Goal: Transaction & Acquisition: Purchase product/service

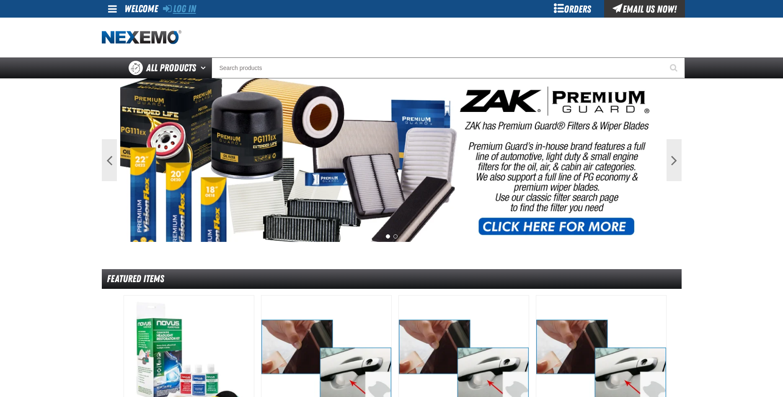
click at [180, 10] on link "Log In" at bounding box center [179, 9] width 33 height 12
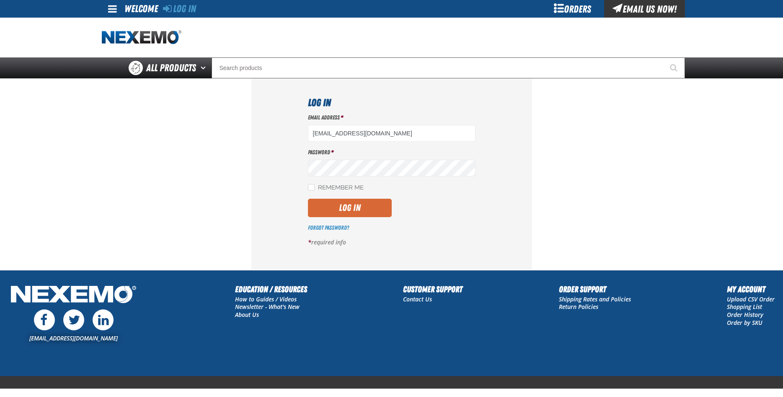
type input "[EMAIL_ADDRESS][DOMAIN_NAME]"
click at [338, 211] on button "Log In" at bounding box center [350, 208] width 84 height 18
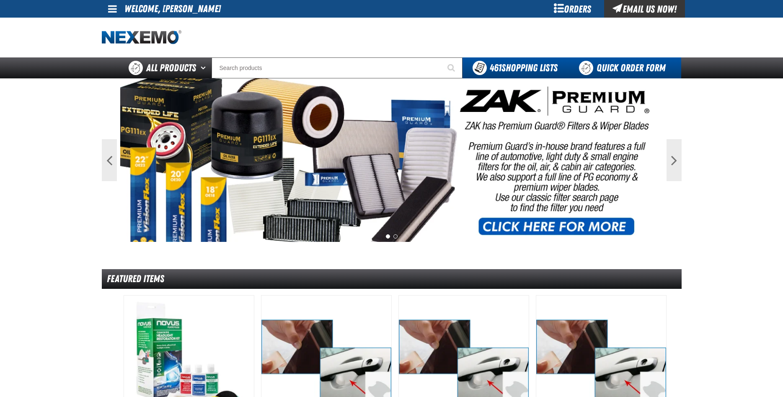
click at [632, 72] on link "Quick Order Form" at bounding box center [623, 67] width 113 height 21
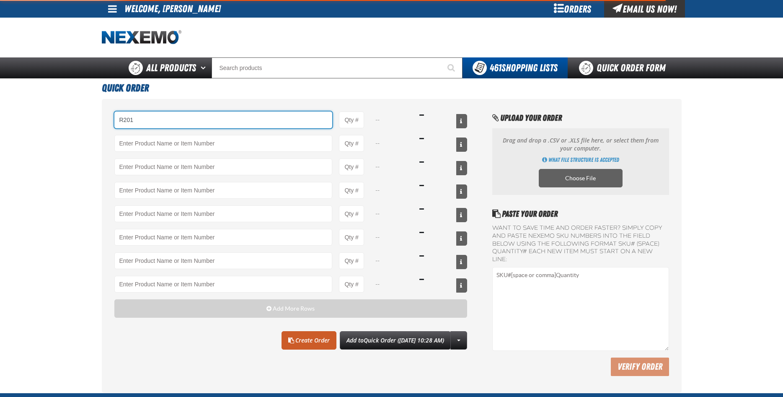
type input "R201"
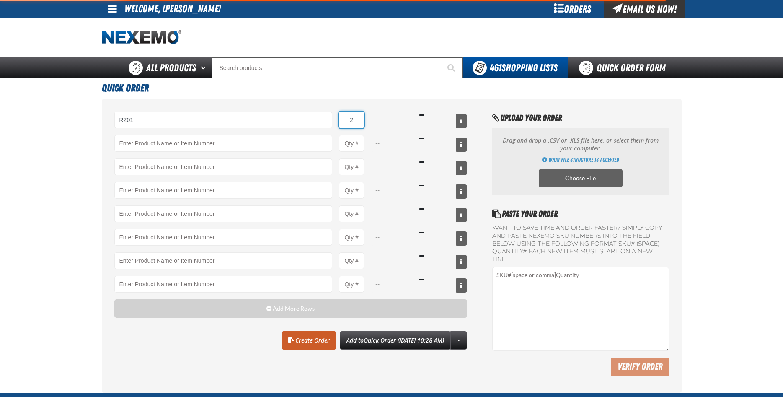
type input "24"
type input "R201 - Universal Cooling System Conditioner - ZAK Products"
select select "bottle"
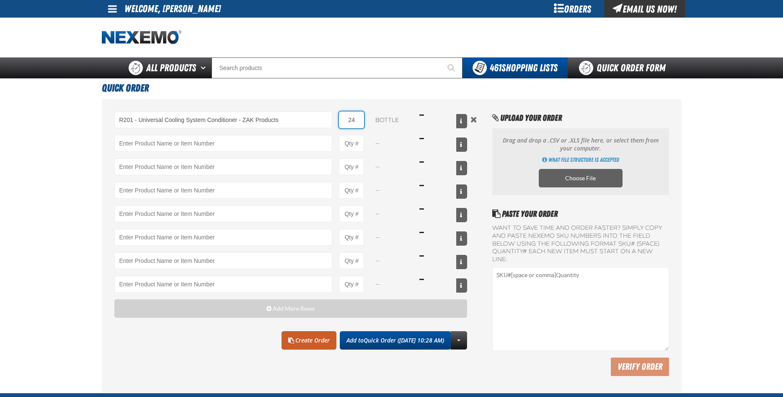
type input "24"
click at [364, 337] on span "Quick Order (9/16/2025, 10:28 AM)" at bounding box center [404, 340] width 80 height 8
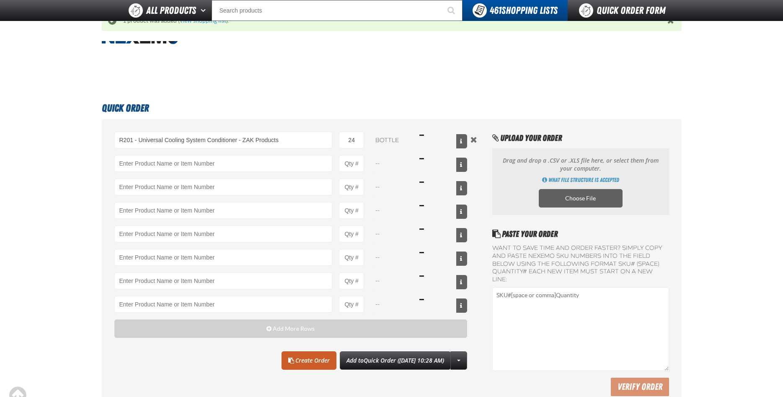
scroll to position [148, 0]
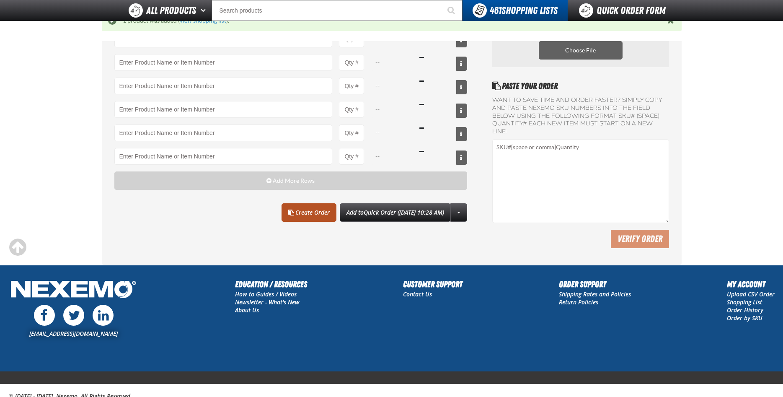
click at [298, 213] on link "Create Order" at bounding box center [308, 212] width 55 height 18
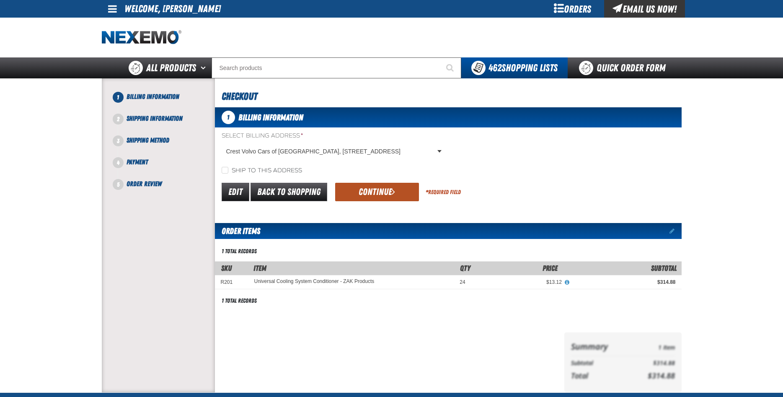
click at [377, 198] on button "Continue" at bounding box center [377, 192] width 84 height 18
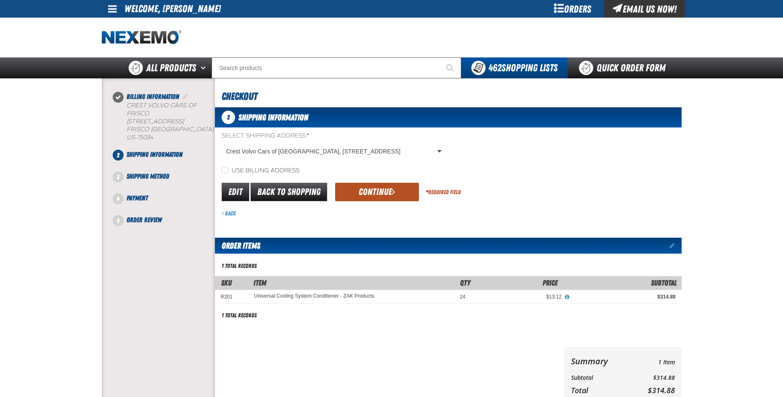
click at [392, 191] on span "submit" at bounding box center [393, 191] width 3 height 9
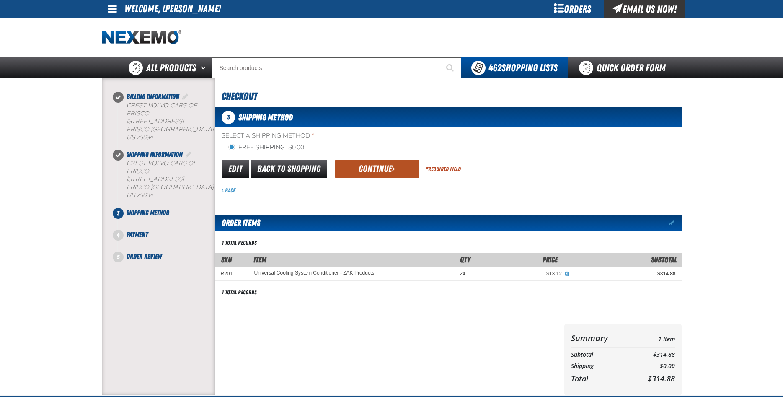
click at [371, 165] on button "Continue" at bounding box center [377, 169] width 84 height 18
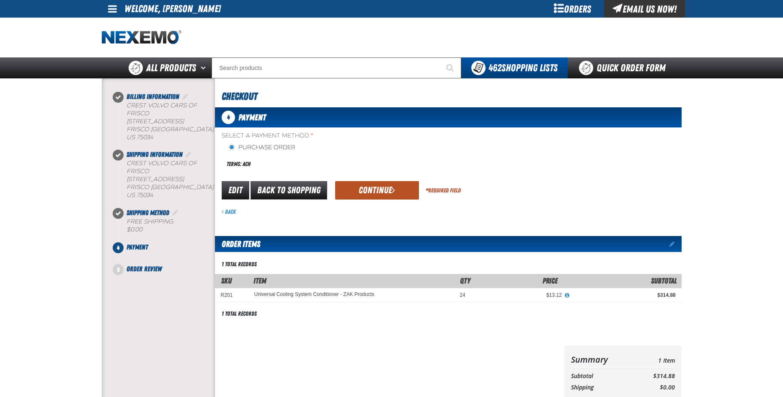
click at [369, 186] on button "Continue" at bounding box center [377, 190] width 84 height 18
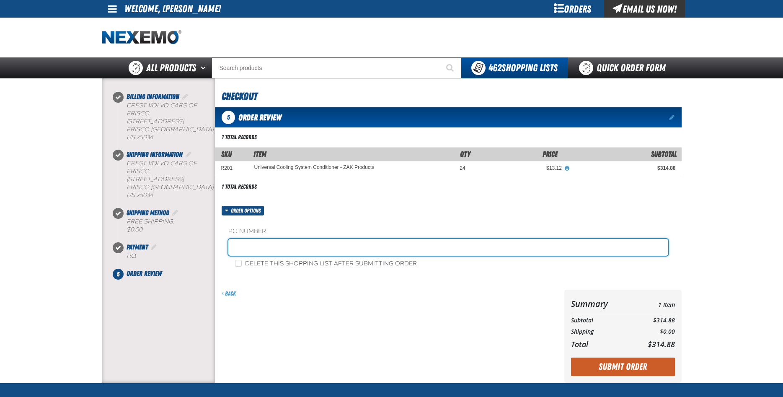
click at [283, 247] on input "text" at bounding box center [448, 247] width 440 height 17
type input "199467"
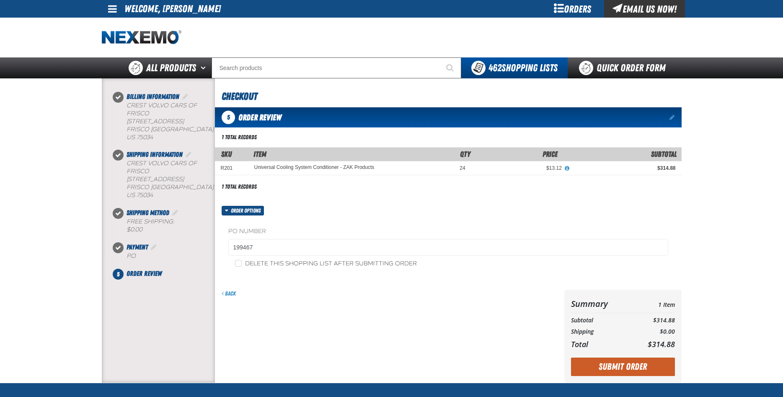
click at [461, 340] on div "Back" at bounding box center [388, 335] width 346 height 93
click at [626, 366] on button "Submit Order" at bounding box center [623, 366] width 104 height 18
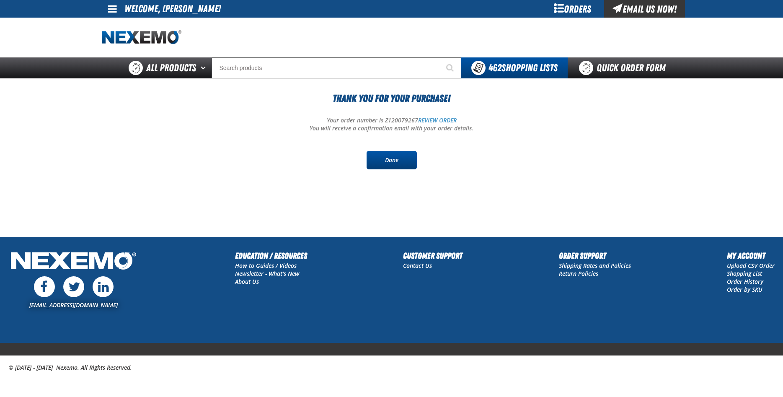
click at [396, 165] on link "Done" at bounding box center [391, 160] width 50 height 18
click at [112, 7] on span at bounding box center [112, 9] width 9 height 10
click at [124, 40] on link "Sign Out Sign Out" at bounding box center [120, 41] width 28 height 8
